Goal: Task Accomplishment & Management: Manage account settings

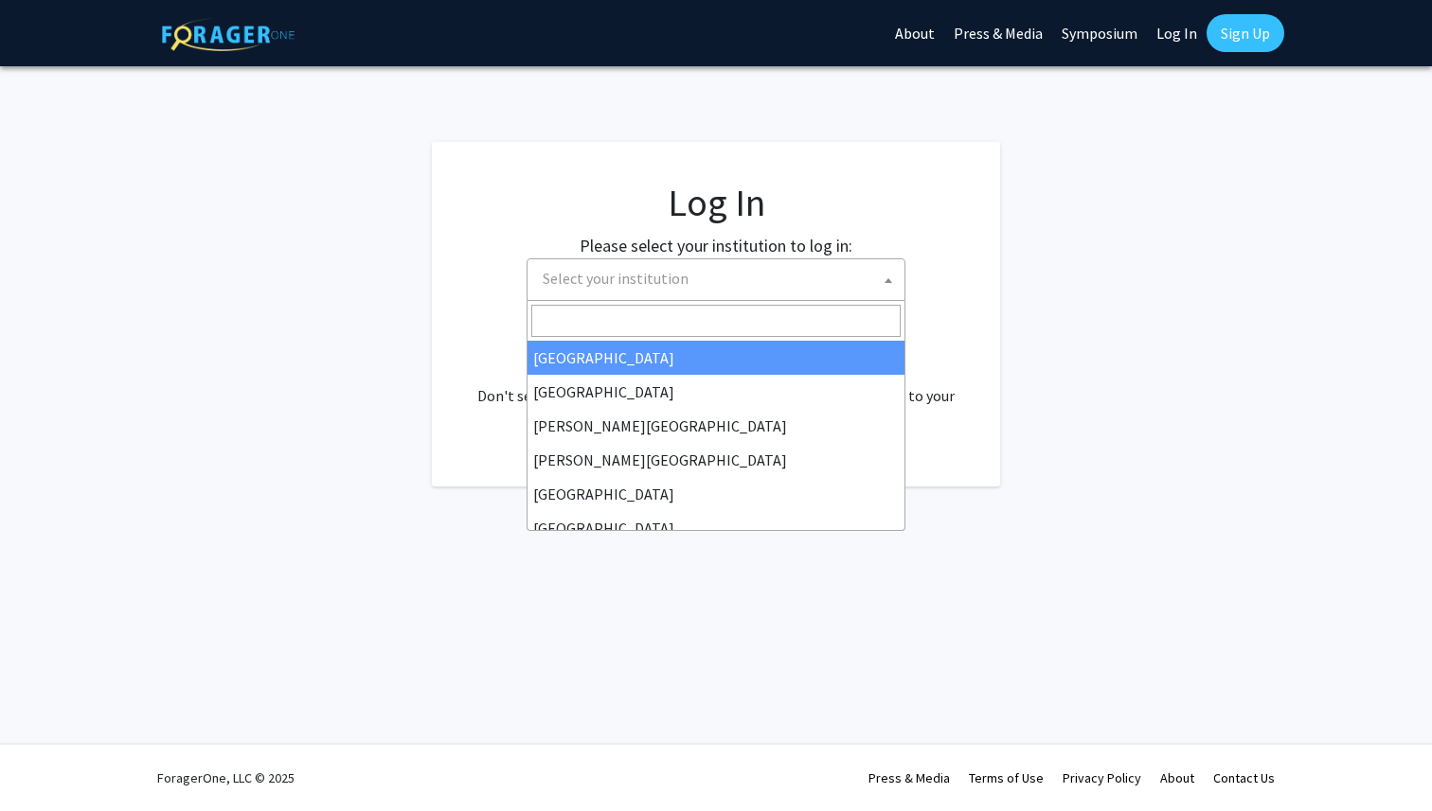
click at [572, 264] on span "Select your institution" at bounding box center [719, 278] width 369 height 39
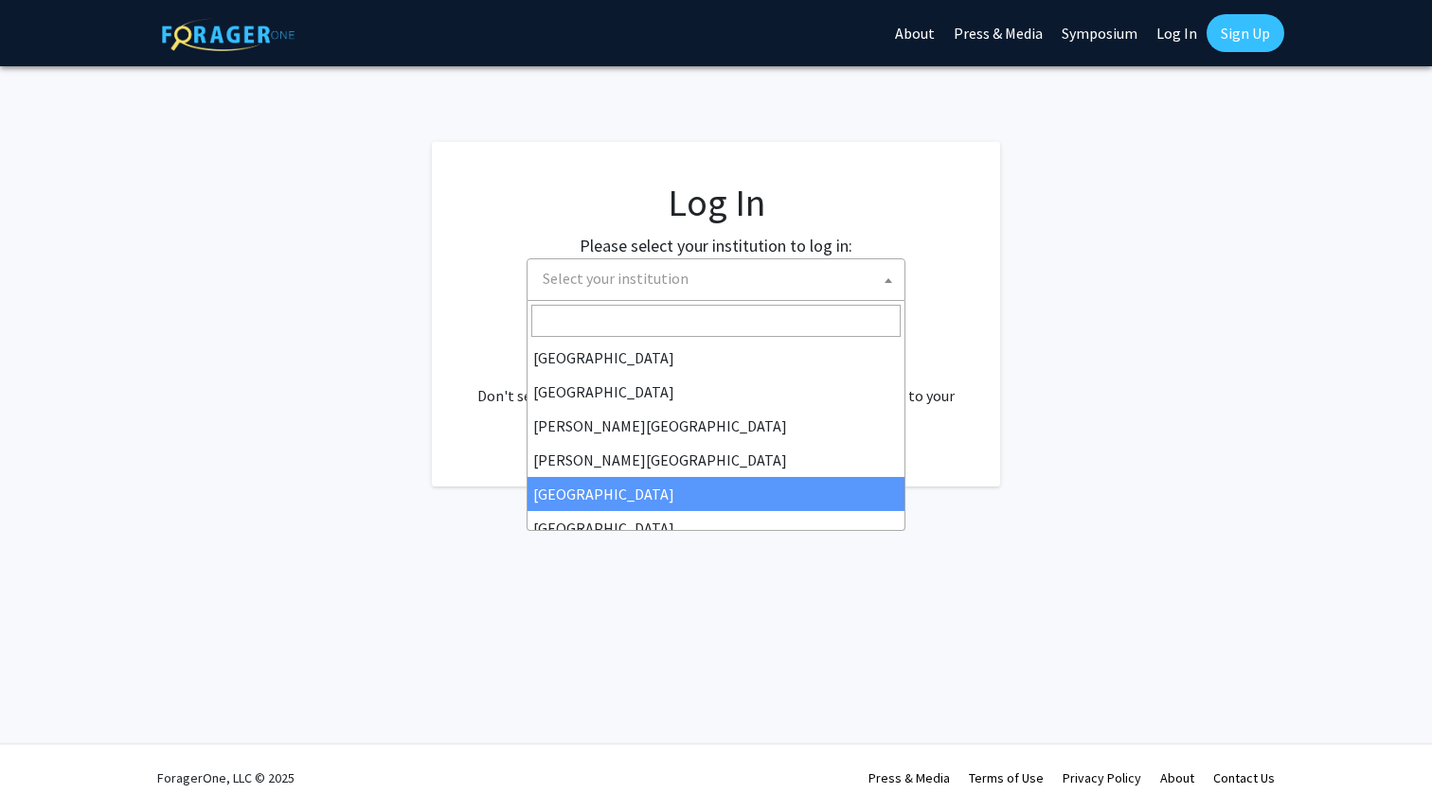
select select "6"
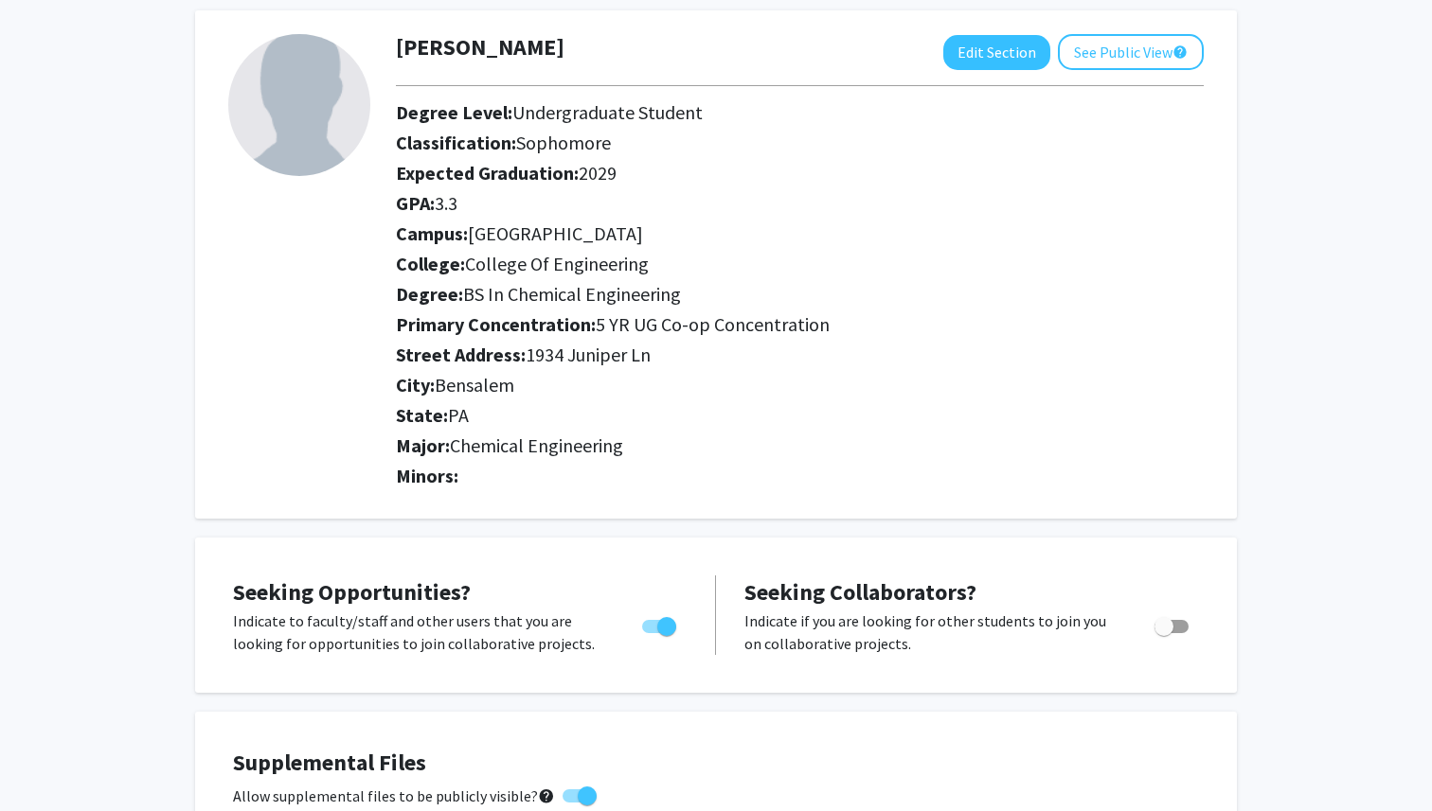
scroll to position [92, 0]
click at [1087, 47] on button "See Public View help" at bounding box center [1131, 51] width 146 height 36
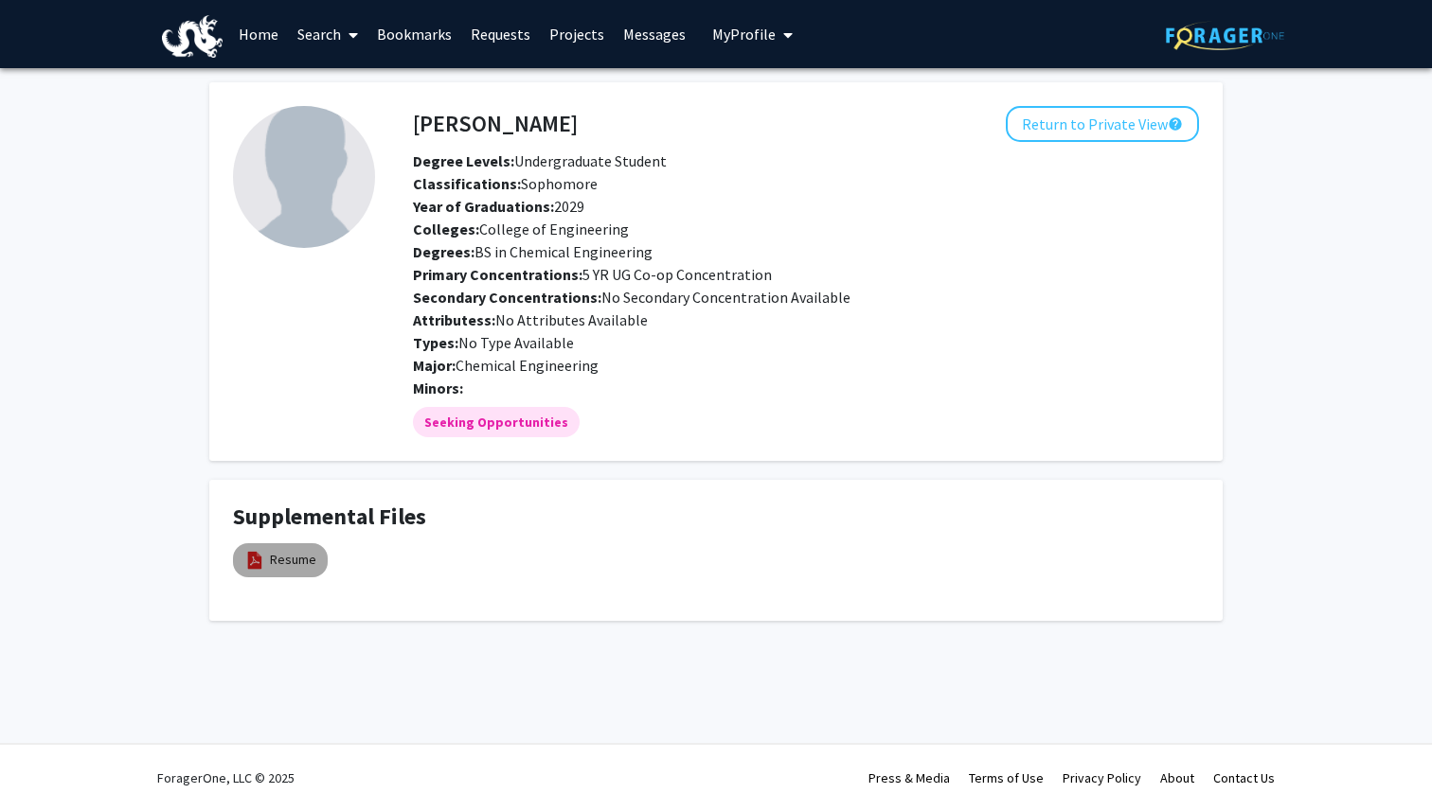
click at [288, 570] on mat-chip "Resume" at bounding box center [280, 560] width 95 height 34
click at [290, 561] on link "Resume" at bounding box center [293, 560] width 46 height 20
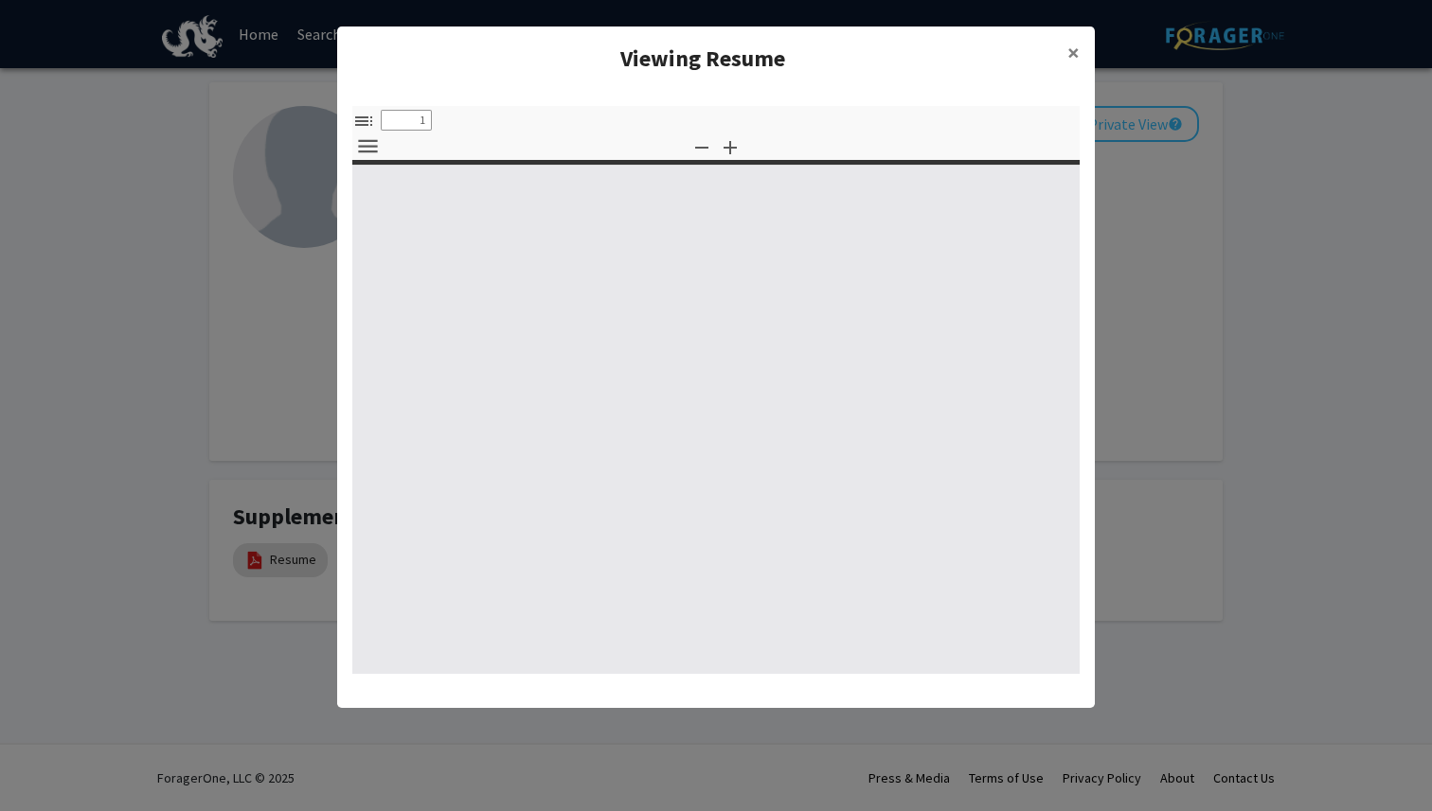
select select "custom"
type input "0"
select select "custom"
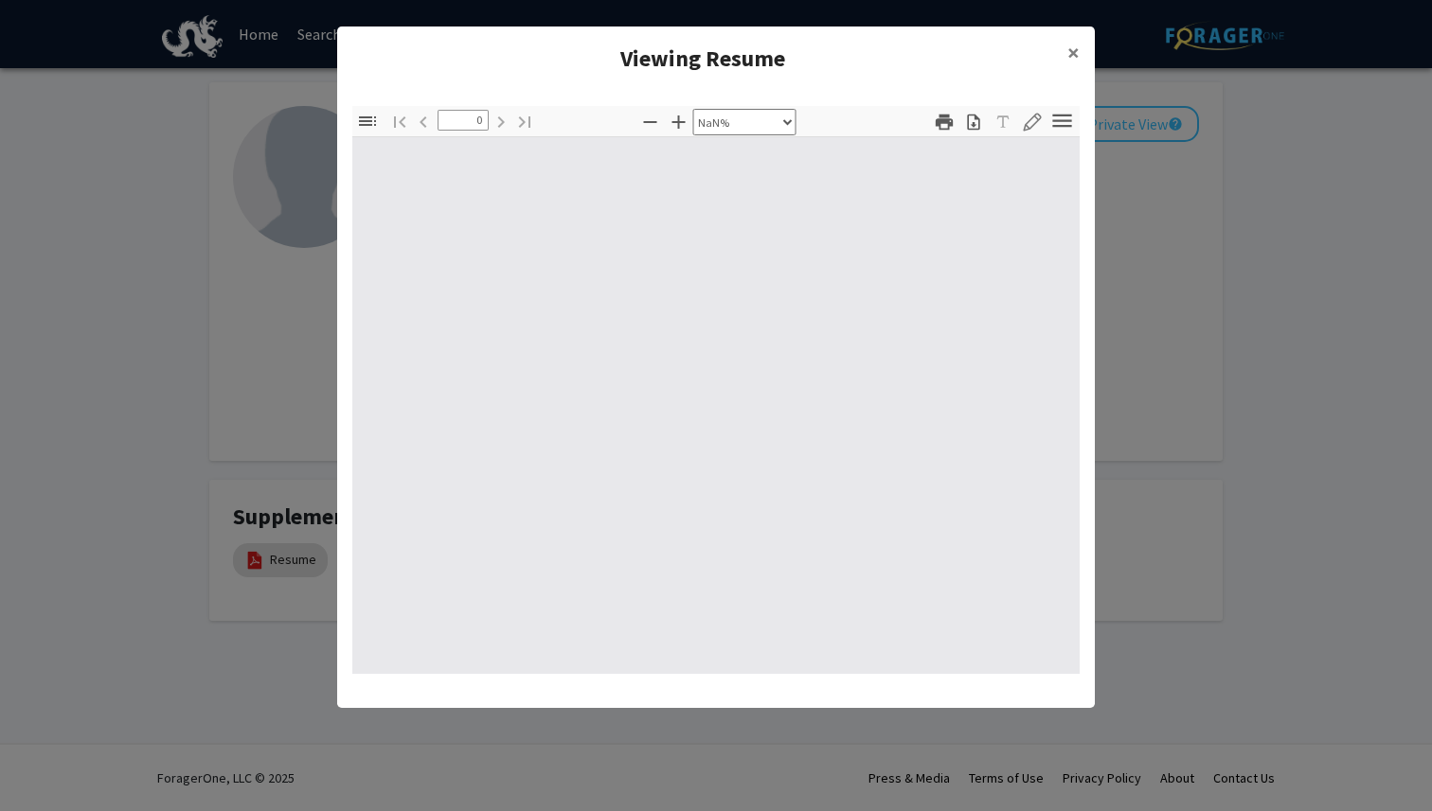
type input "1"
select select "auto"
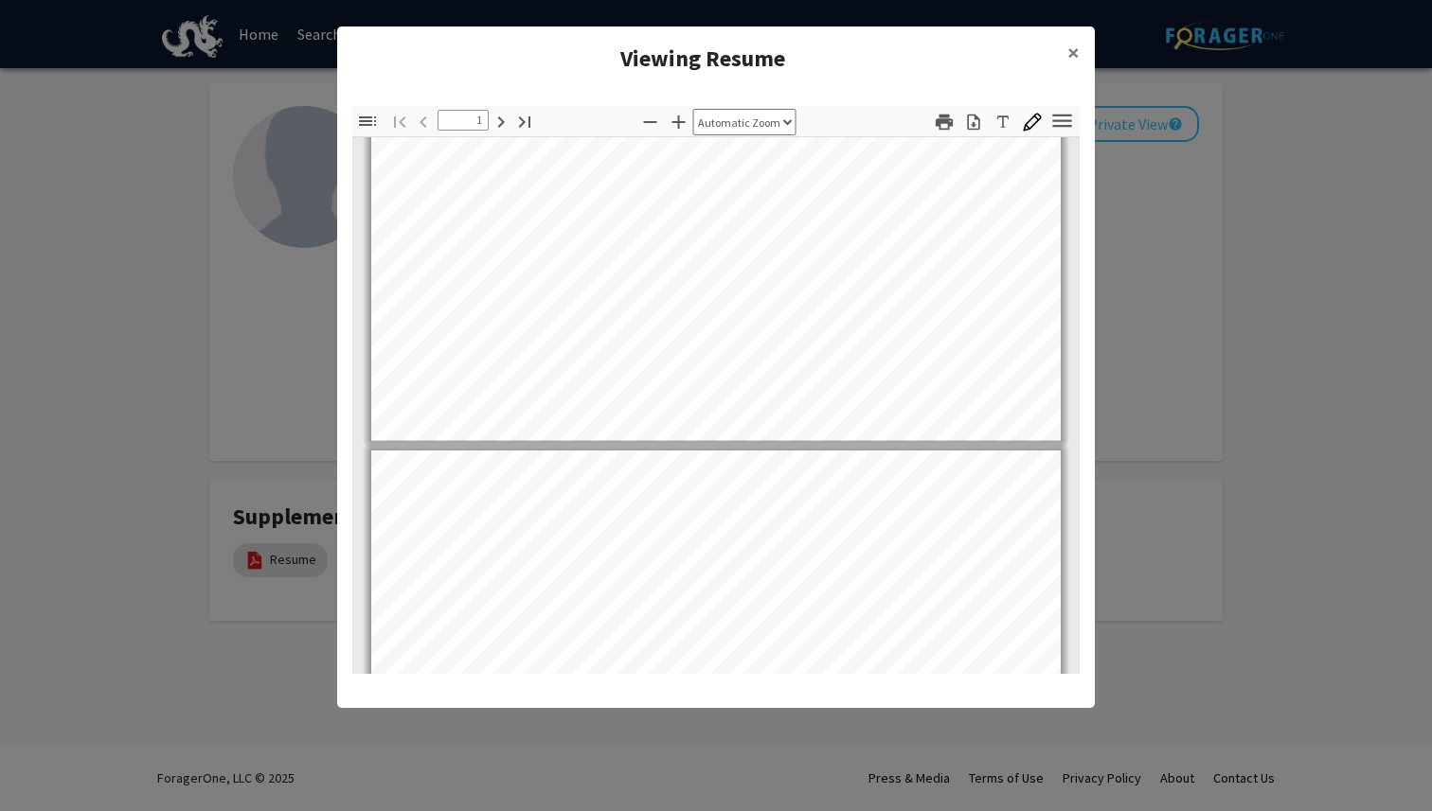
type input "2"
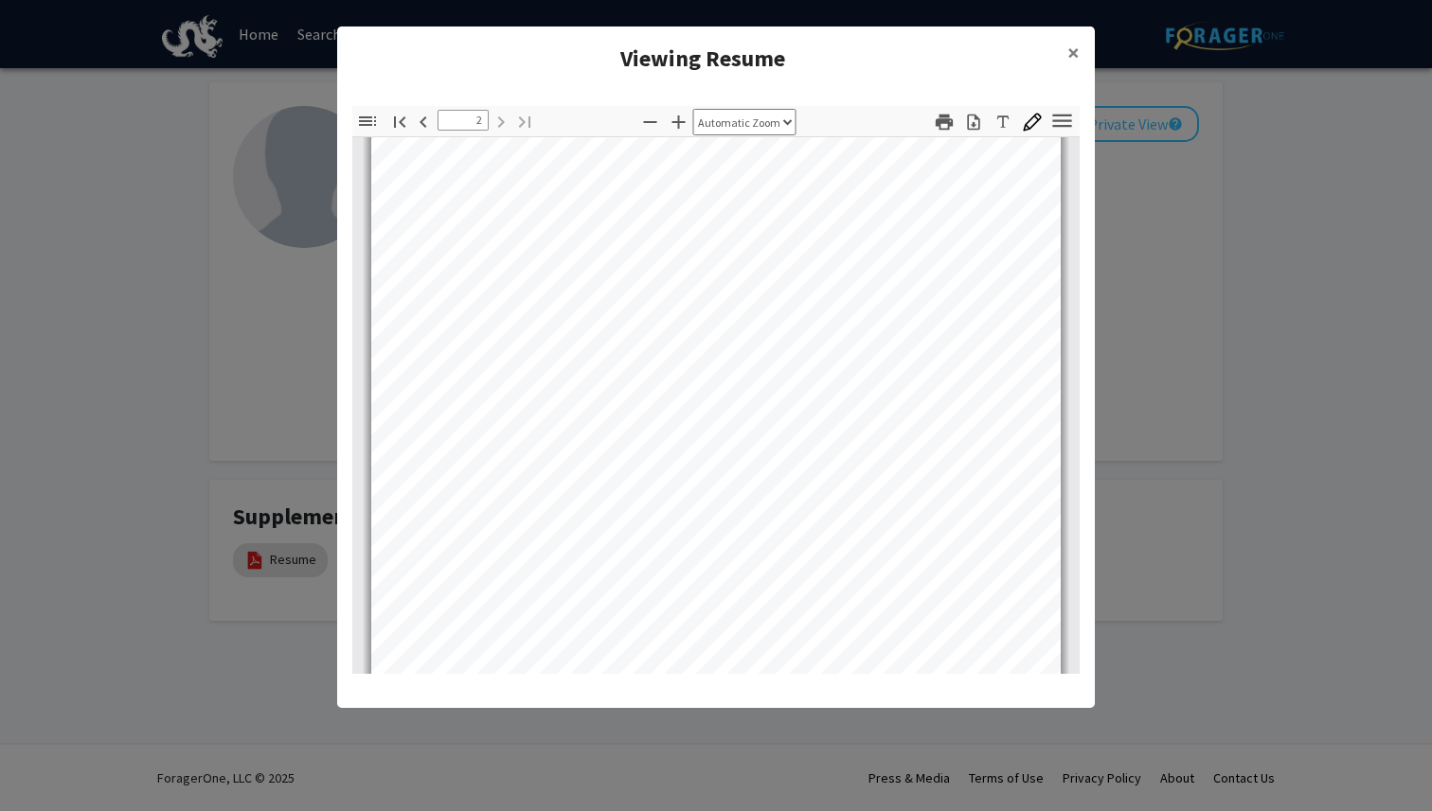
scroll to position [1275, 0]
click at [1067, 50] on span "×" at bounding box center [1073, 52] width 12 height 29
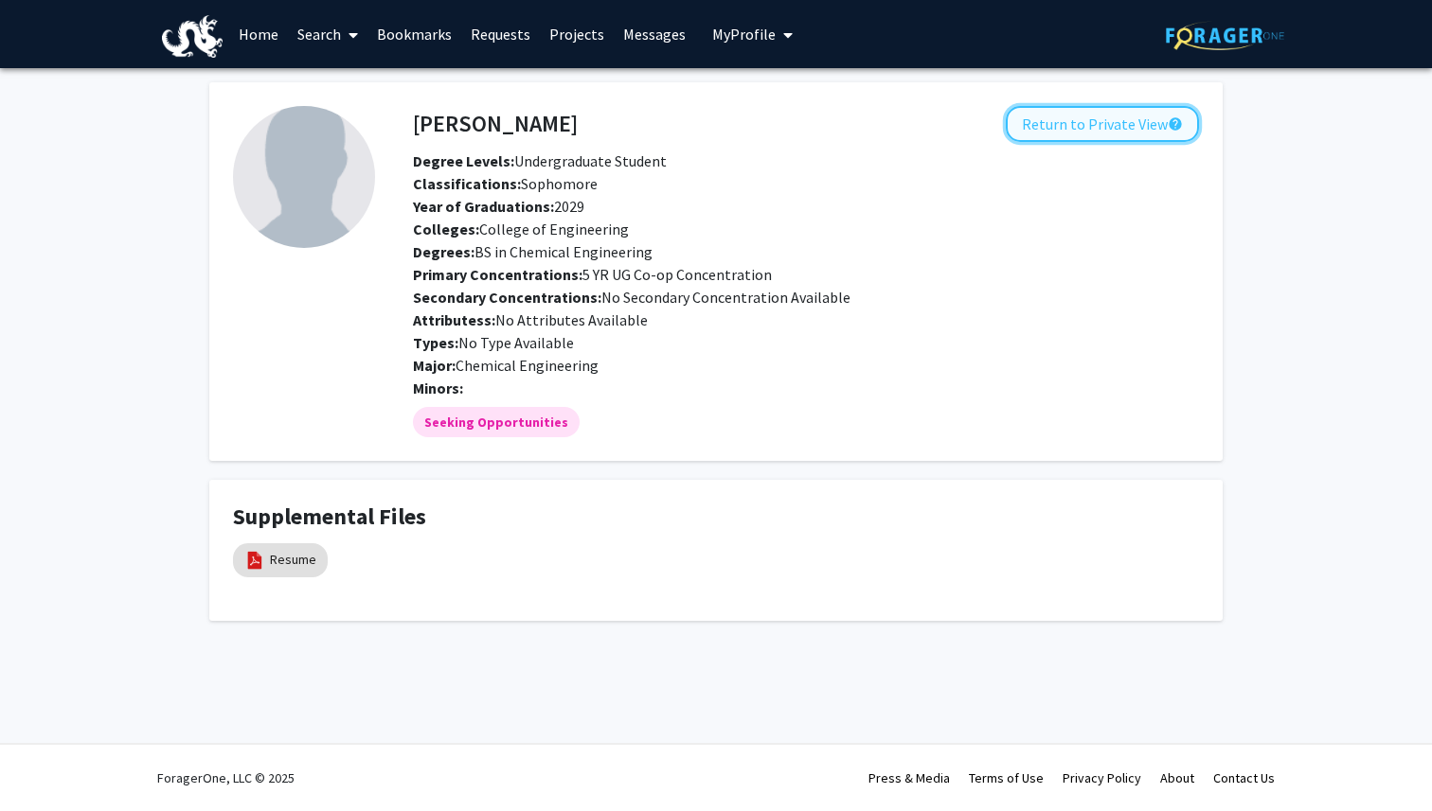
click at [1049, 111] on button "Return to Private View help" at bounding box center [1102, 124] width 193 height 36
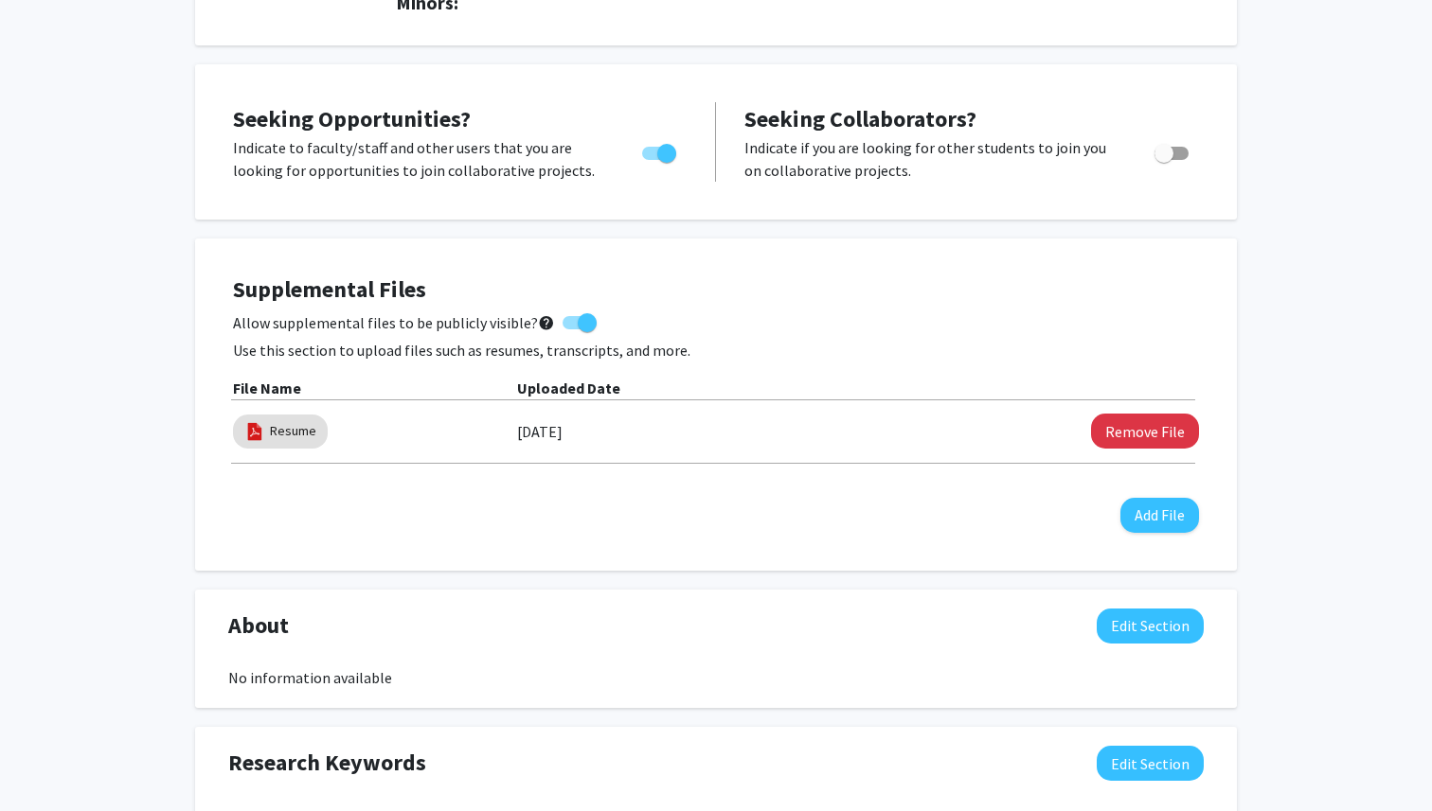
scroll to position [605, 0]
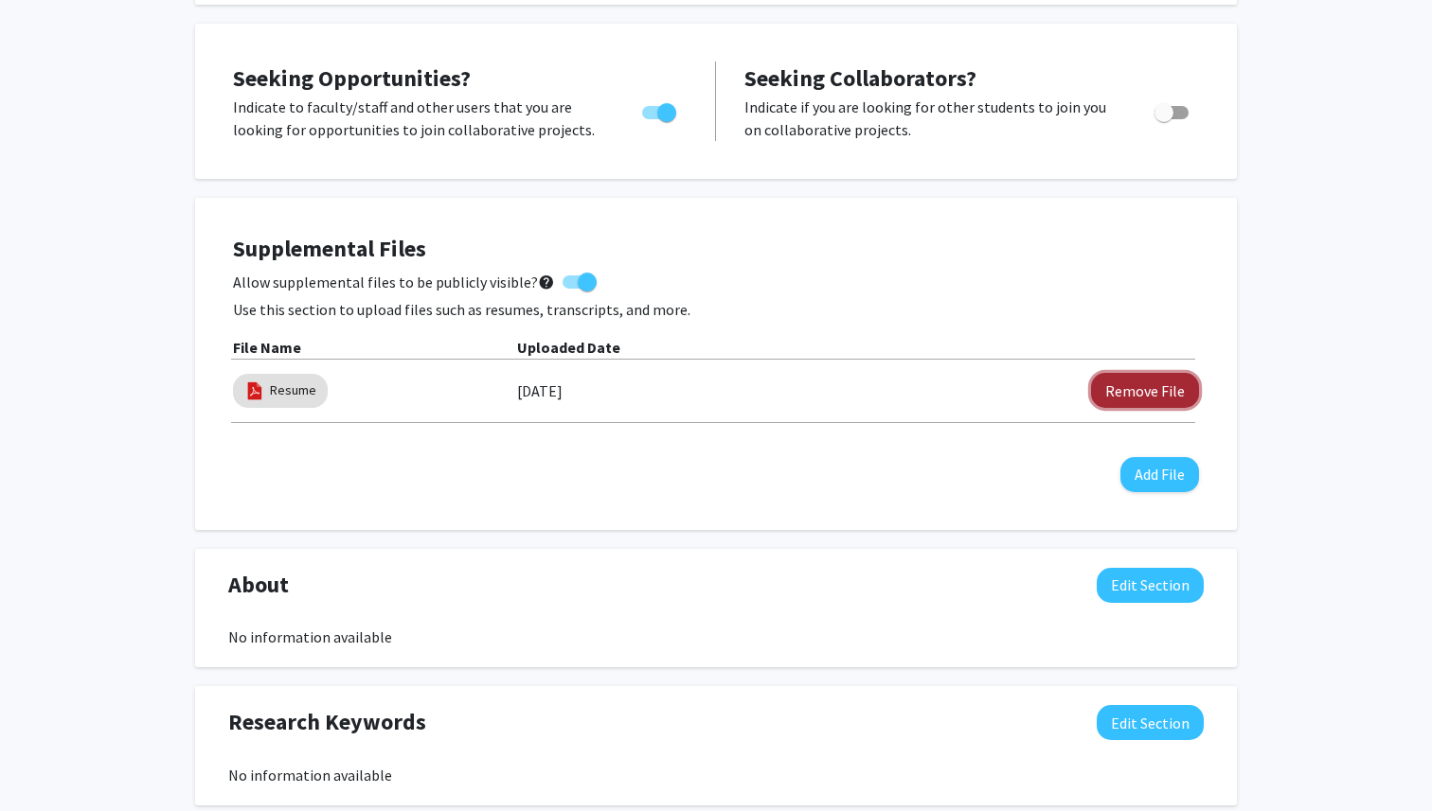
click at [1175, 383] on button "Remove File" at bounding box center [1145, 390] width 108 height 35
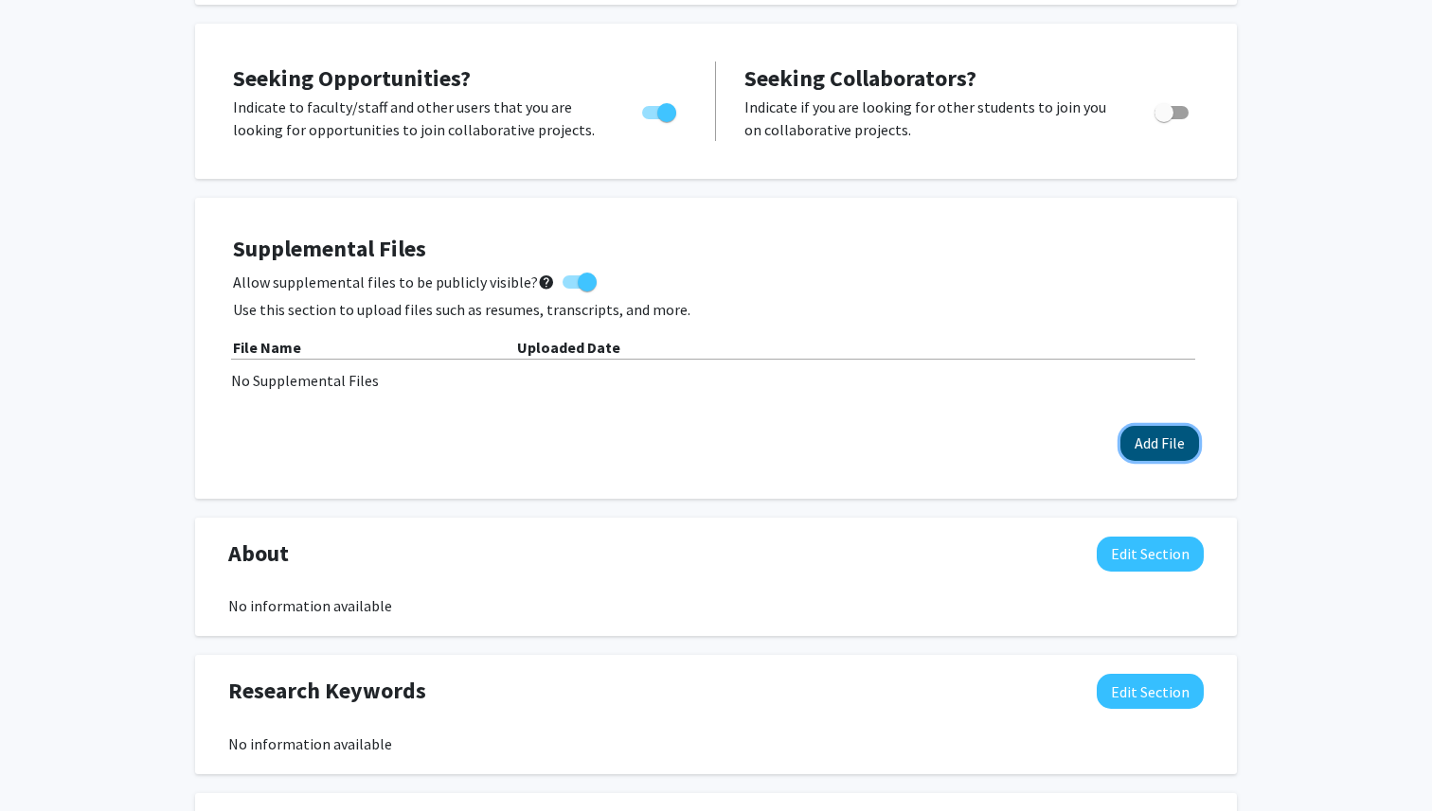
click at [1156, 449] on button "Add File" at bounding box center [1159, 443] width 79 height 35
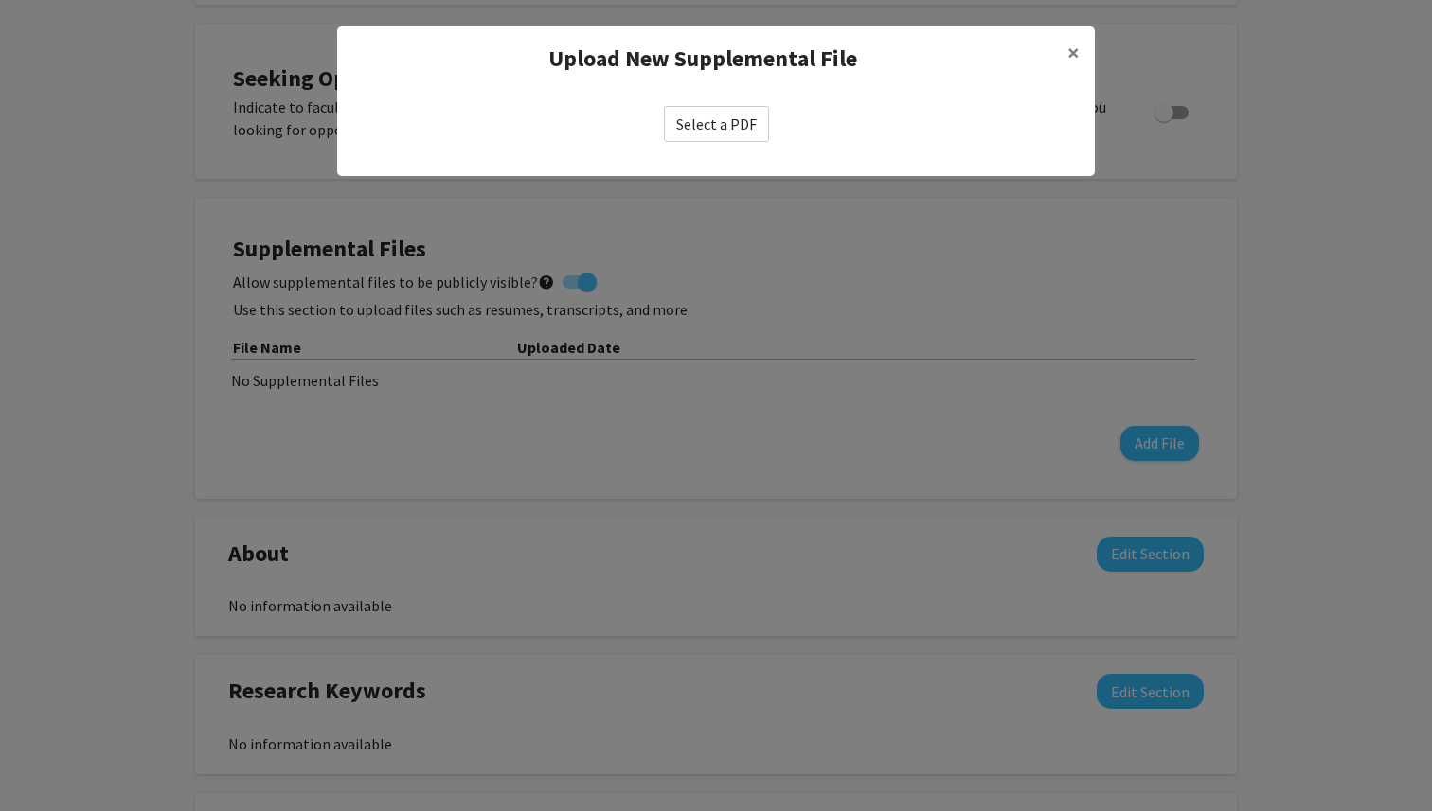
click at [699, 123] on label "Select a PDF" at bounding box center [716, 124] width 105 height 36
click at [0, 0] on input "Select a PDF" at bounding box center [0, 0] width 0 height 0
select select "custom"
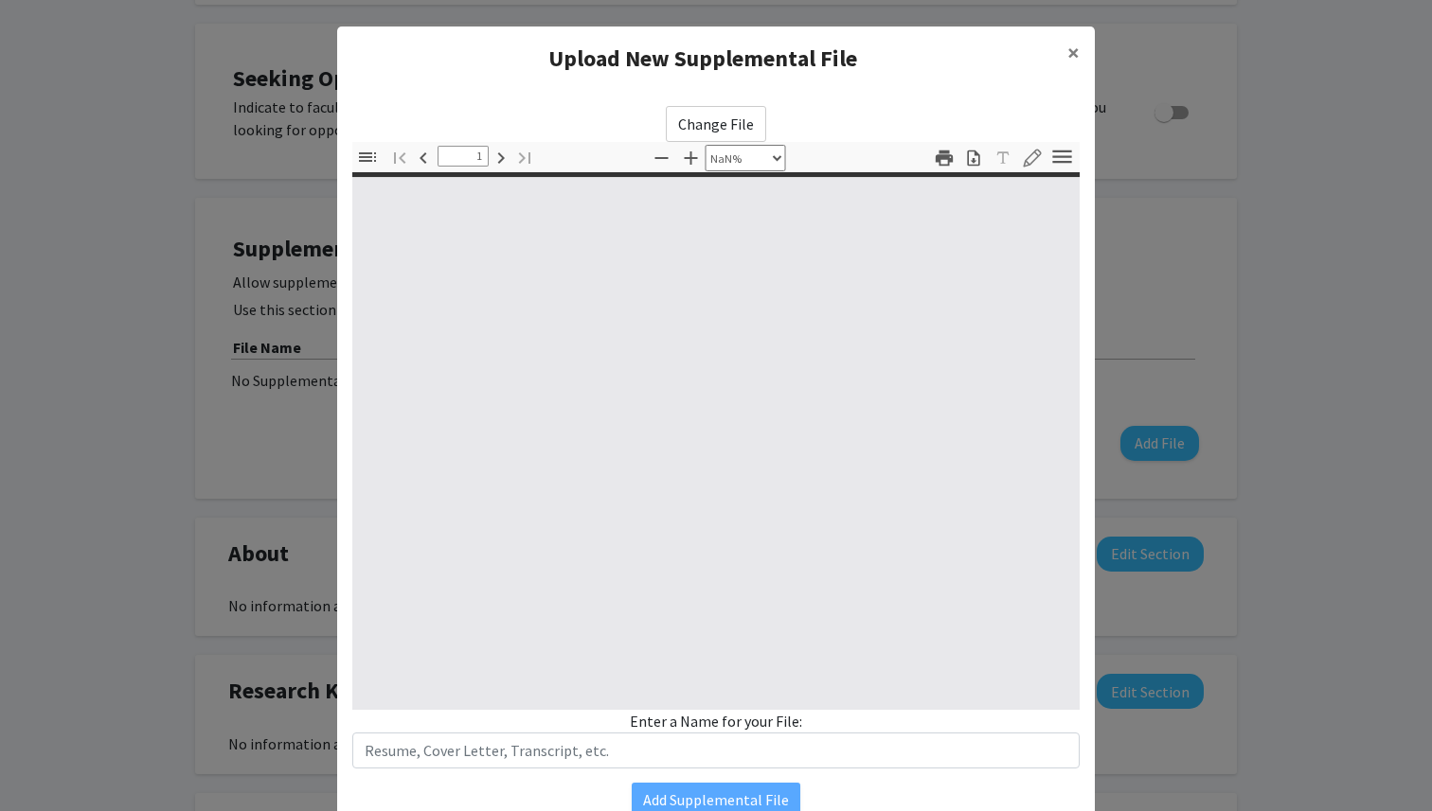
type input "0"
select select "custom"
type input "1"
select select "auto"
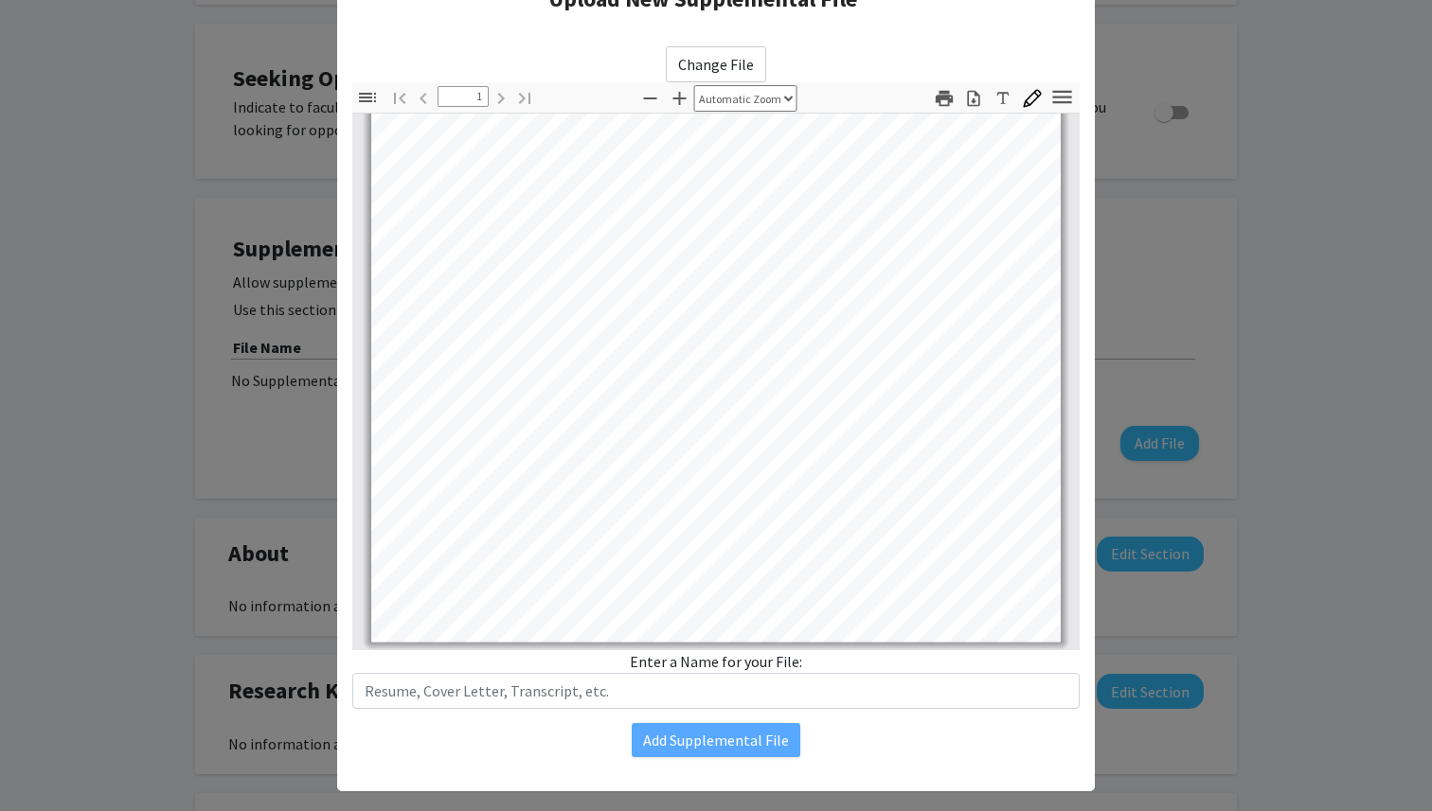
scroll to position [85, 0]
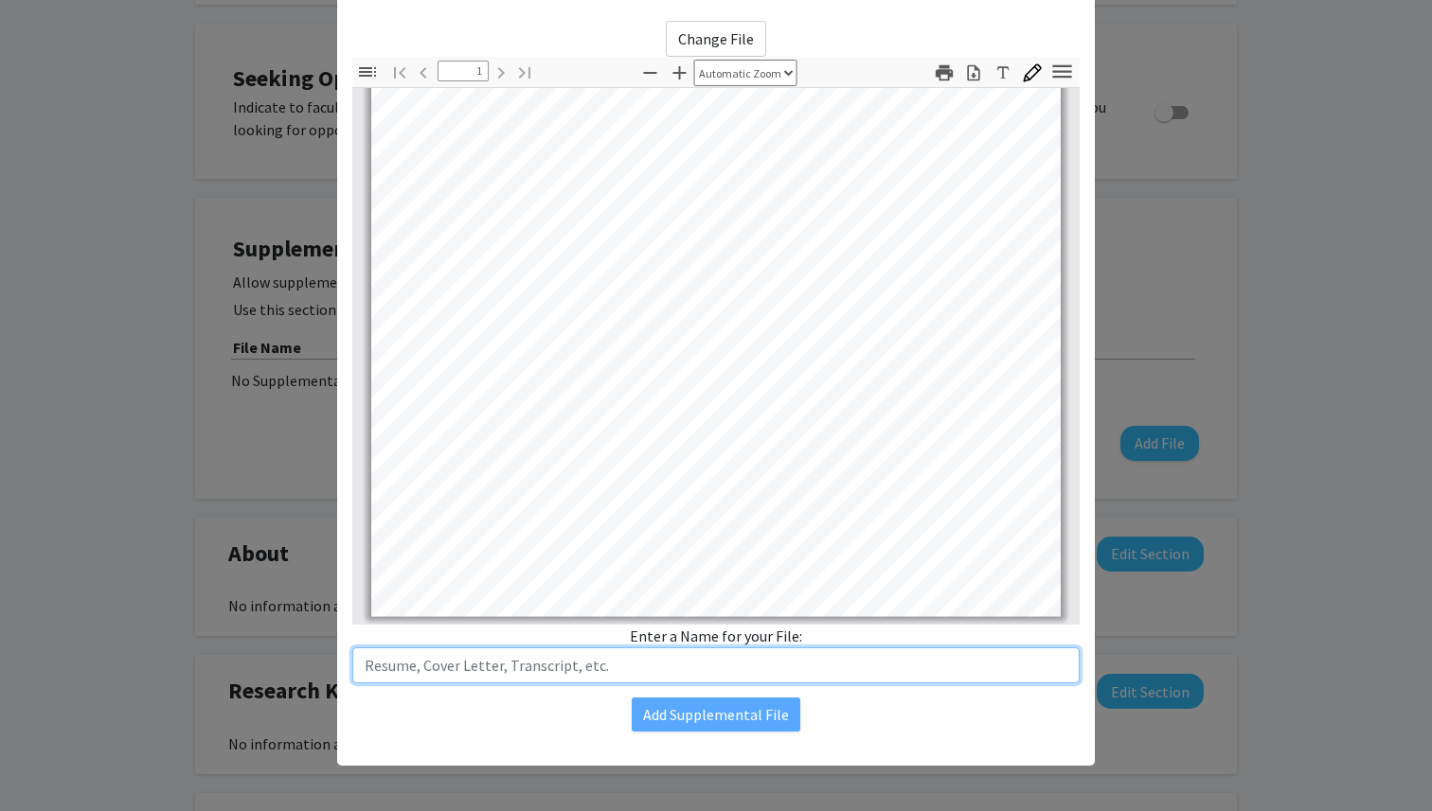
click at [580, 662] on input "text" at bounding box center [715, 666] width 727 height 36
type input "Resume"
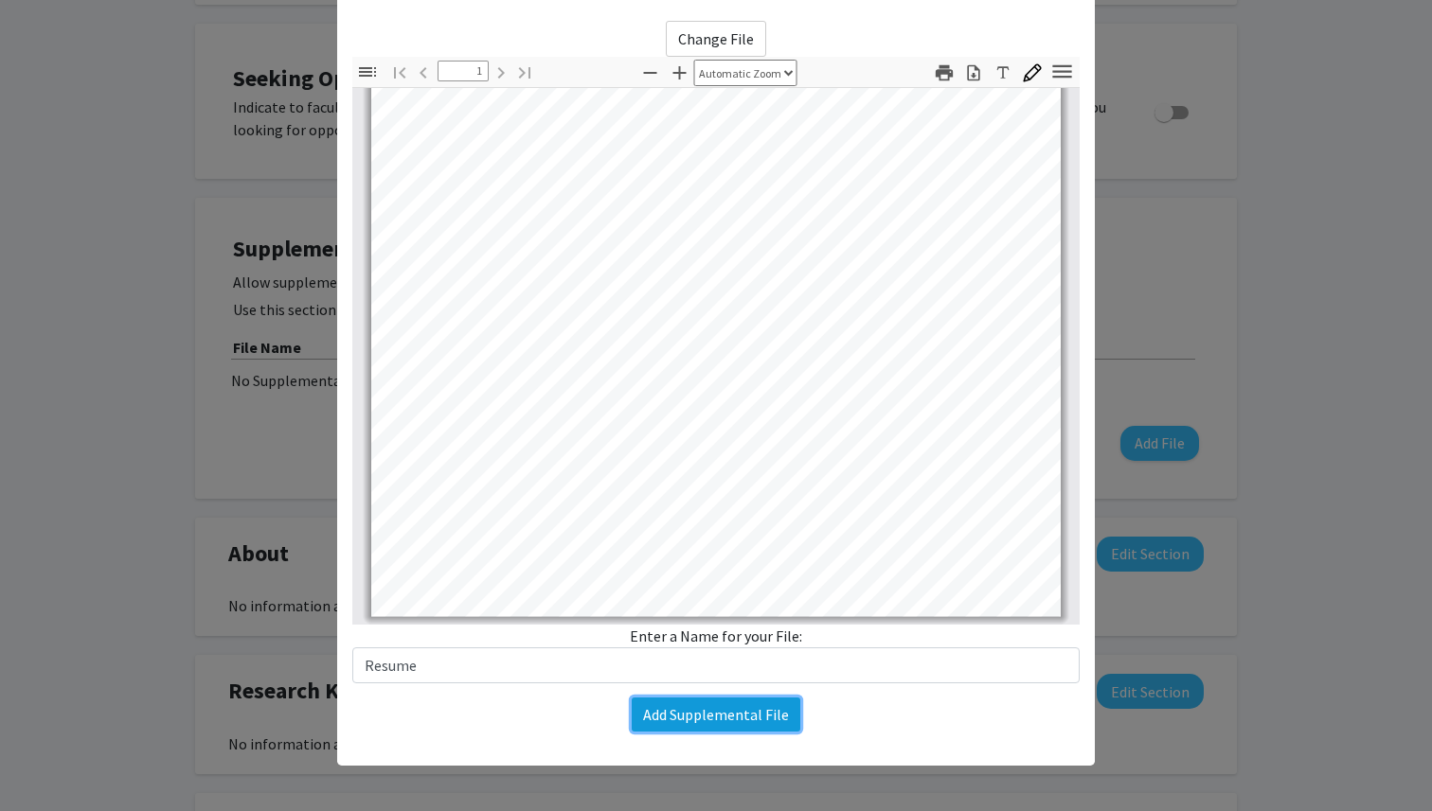
click at [715, 721] on button "Add Supplemental File" at bounding box center [716, 715] width 169 height 34
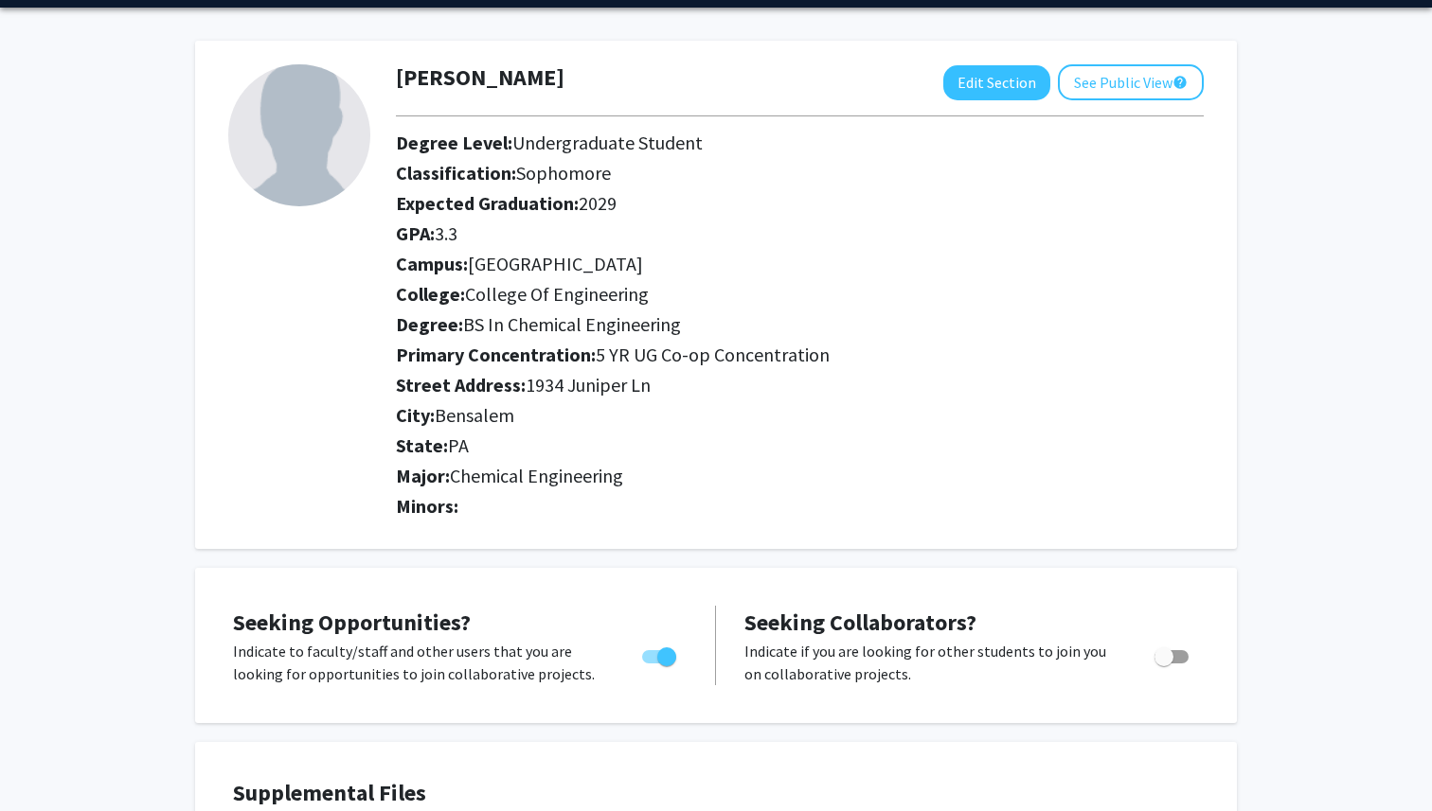
scroll to position [0, 0]
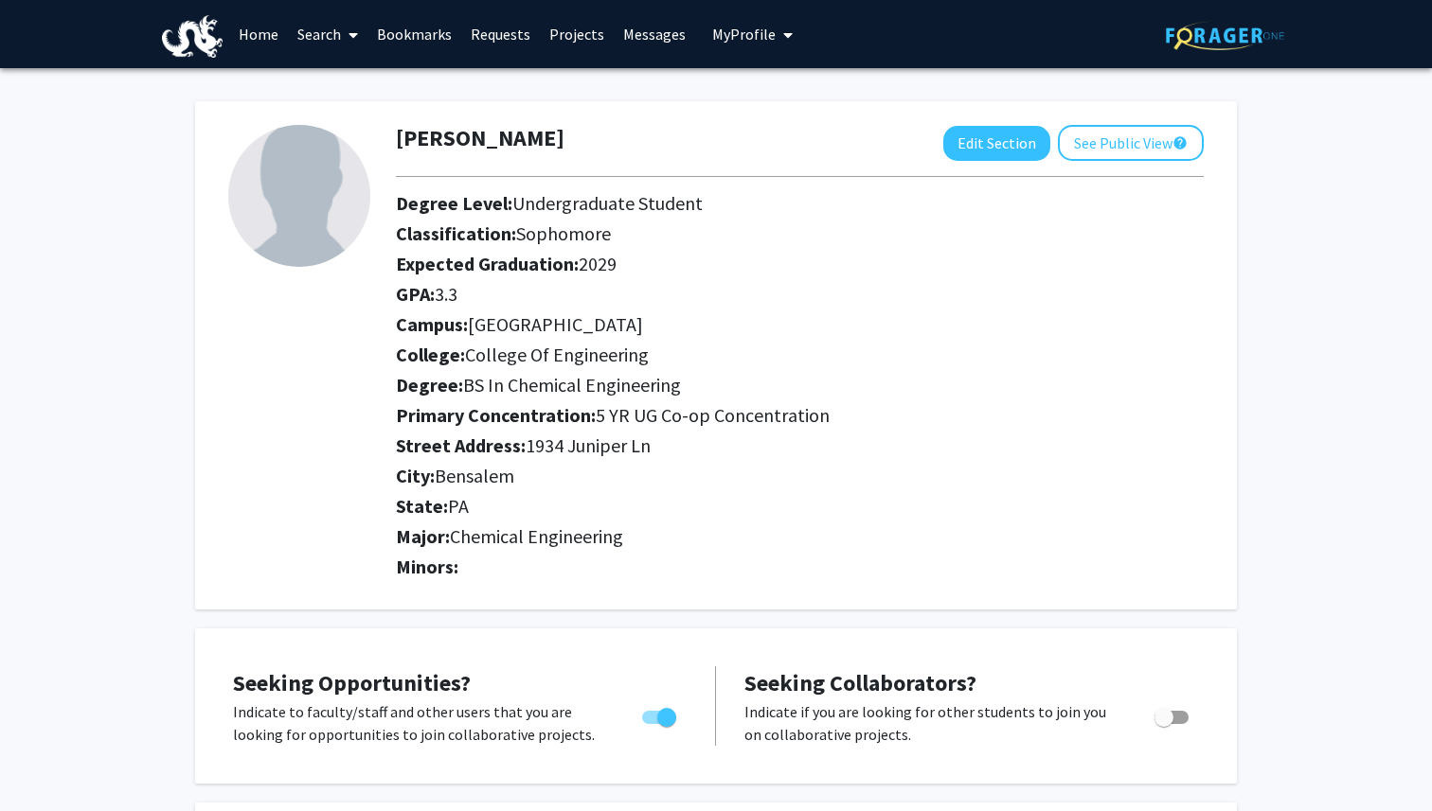
click at [268, 30] on link "Home" at bounding box center [258, 34] width 59 height 66
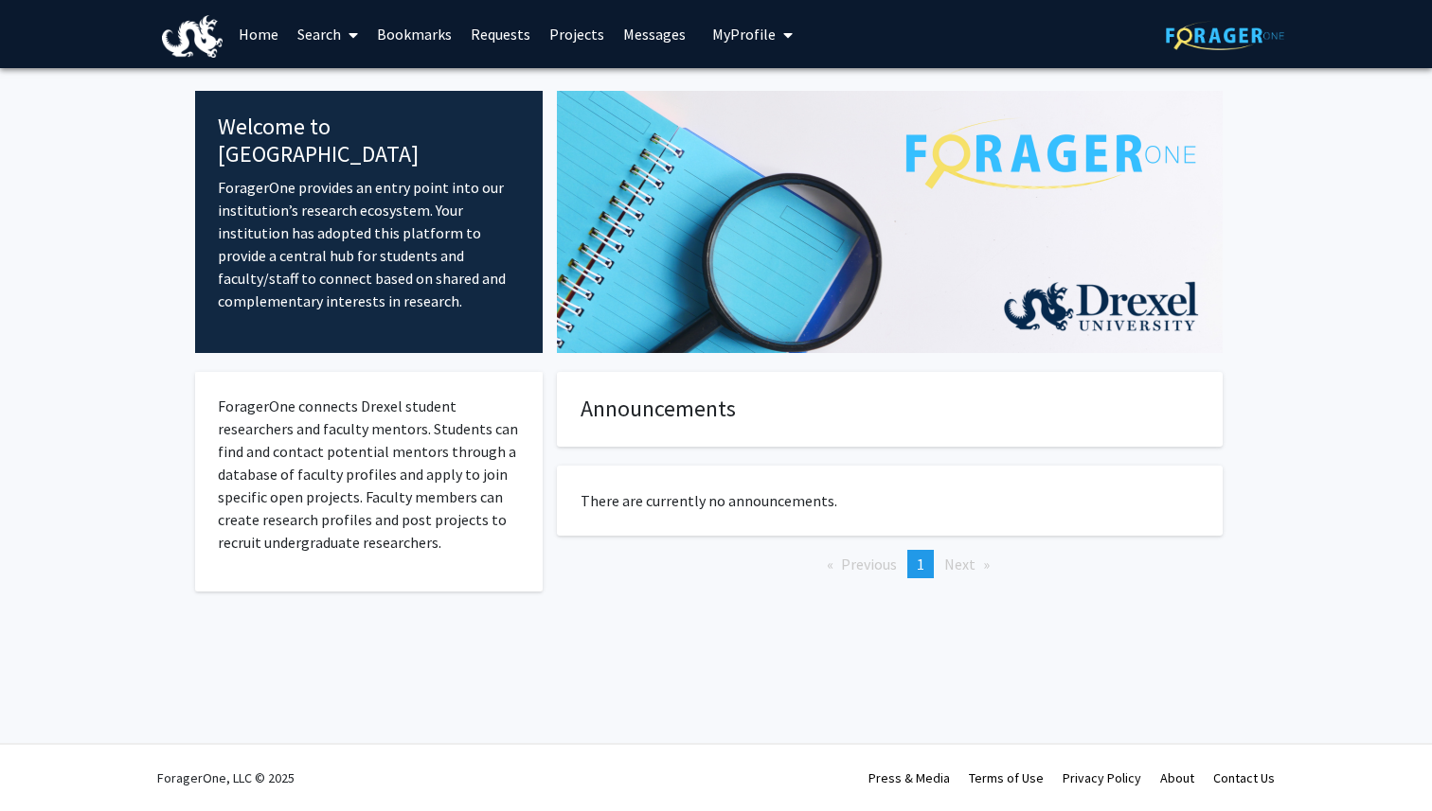
click at [330, 23] on link "Search" at bounding box center [328, 34] width 80 height 66
click at [375, 92] on span "Faculty/Staff" at bounding box center [357, 87] width 139 height 38
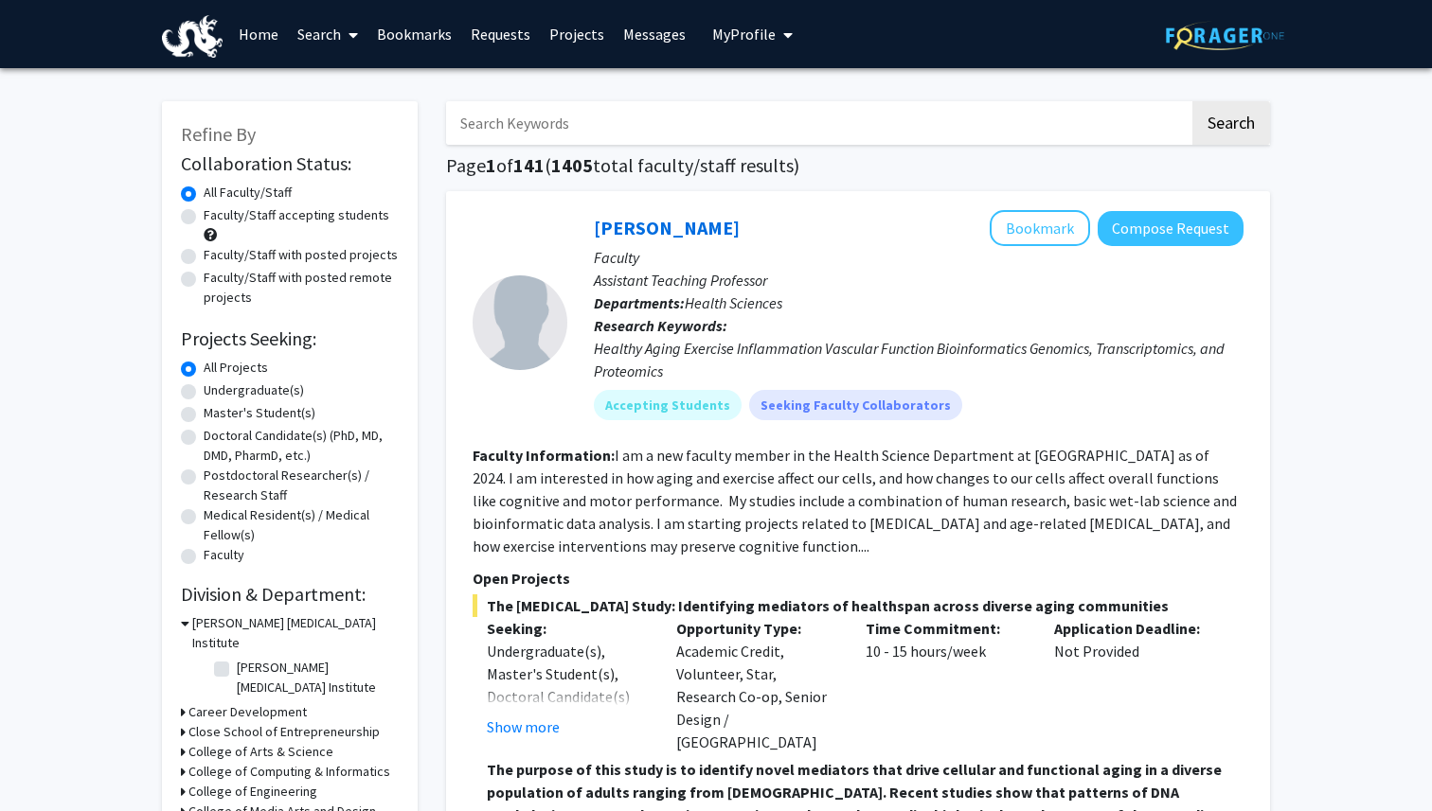
click at [526, 139] on input "Search Keywords" at bounding box center [817, 123] width 743 height 44
click at [917, 515] on fg-read-more "I am a new faculty member in the Health Science Department at [GEOGRAPHIC_DATA]…" at bounding box center [854, 501] width 764 height 110
click at [685, 126] on input "Search Keywords" at bounding box center [817, 123] width 743 height 44
type input "vip"
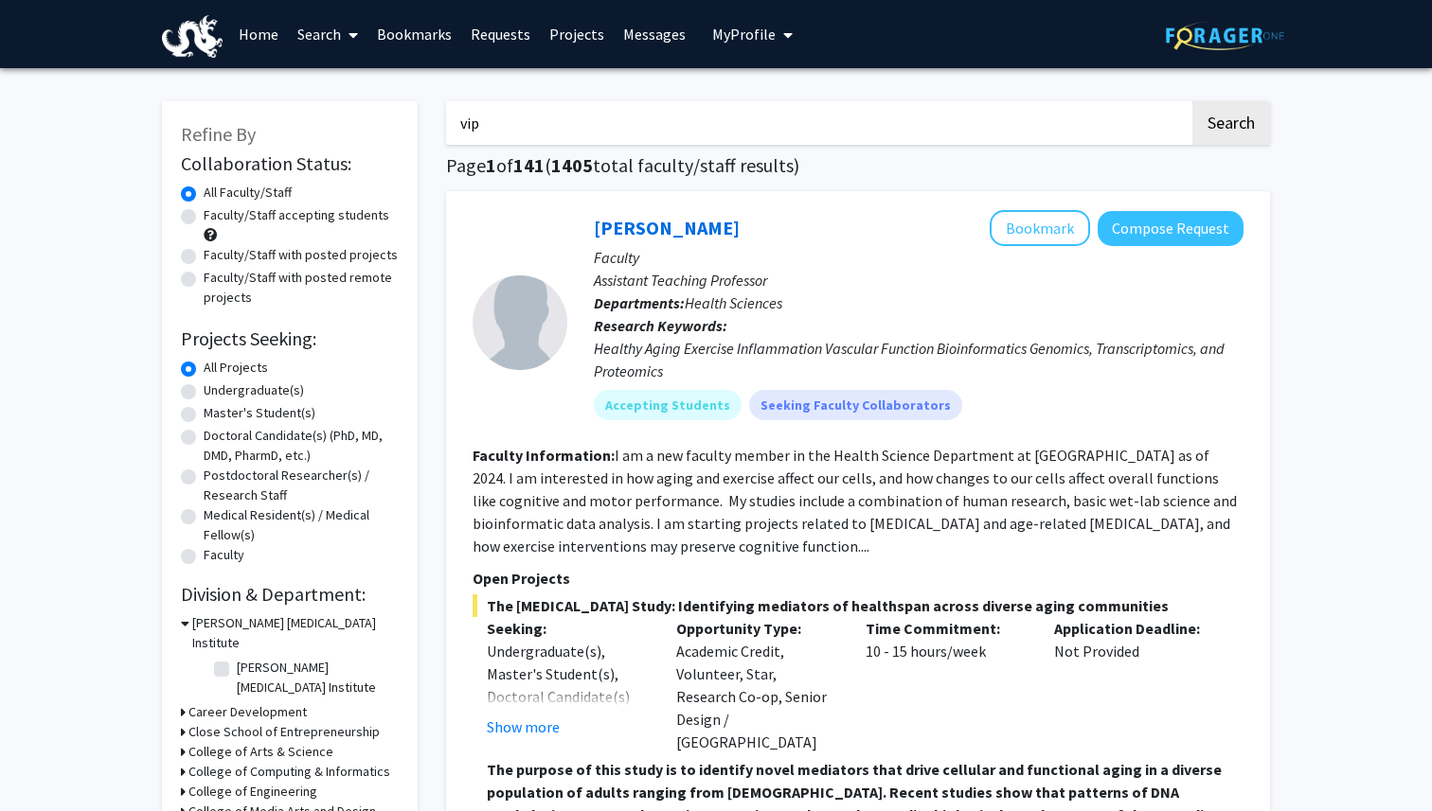
click at [1192, 101] on button "Search" at bounding box center [1231, 123] width 78 height 44
